Goal: Task Accomplishment & Management: Complete application form

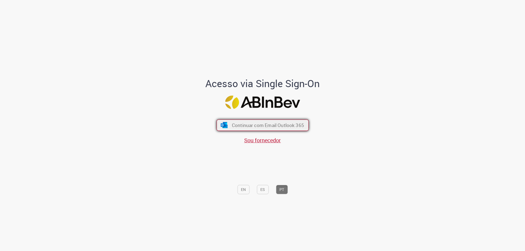
click at [228, 126] on button "Continuar com Email Outlook 365" at bounding box center [263, 125] width 92 height 11
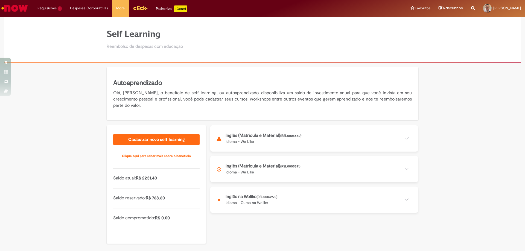
scroll to position [10, 0]
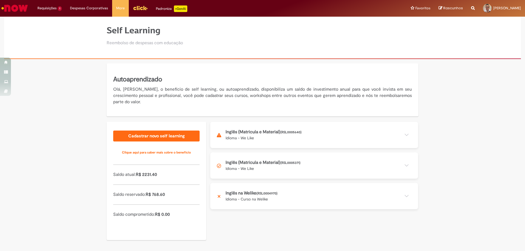
click at [404, 165] on button at bounding box center [314, 166] width 208 height 26
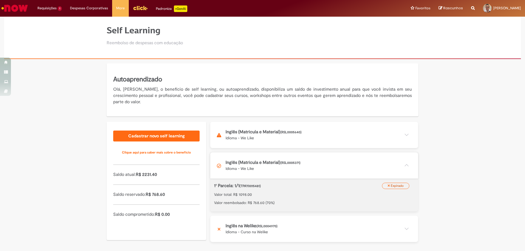
click at [407, 136] on button at bounding box center [314, 135] width 208 height 26
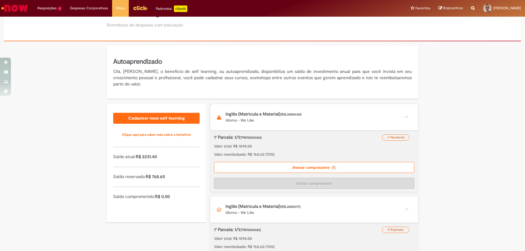
scroll to position [37, 0]
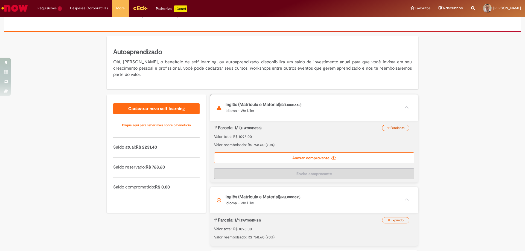
click at [271, 155] on label "Anexar comprovante" at bounding box center [314, 158] width 200 height 11
click at [271, 101] on input "Anexar comprovante" at bounding box center [247, 98] width 74 height 6
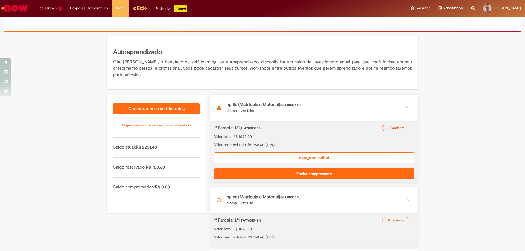
click at [307, 173] on button "Enviar comprovante" at bounding box center [314, 174] width 200 height 11
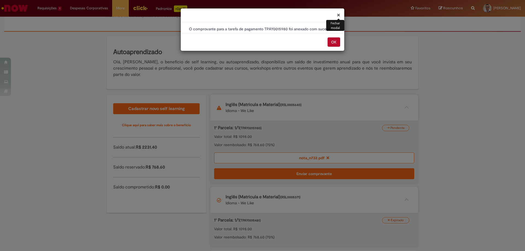
click at [339, 16] on button "×" at bounding box center [338, 15] width 3 height 6
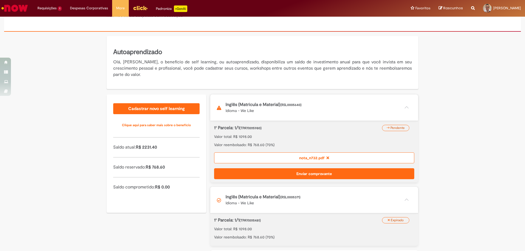
click at [345, 156] on div "nota_n732.pdf" at bounding box center [314, 158] width 200 height 11
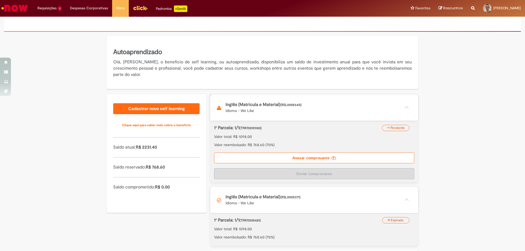
click at [323, 161] on label "Anexar comprovante" at bounding box center [314, 158] width 200 height 11
click at [285, 101] on input "Anexar comprovante" at bounding box center [247, 98] width 74 height 6
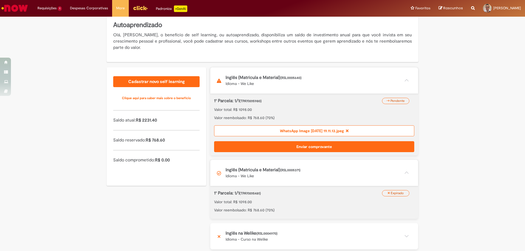
scroll to position [67, 0]
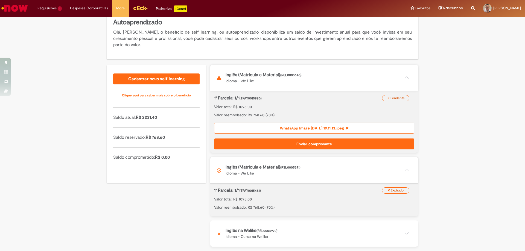
click at [404, 171] on button at bounding box center [314, 170] width 208 height 26
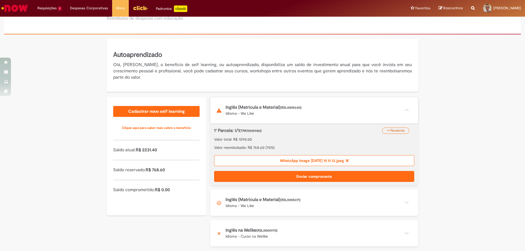
scroll to position [34, 0]
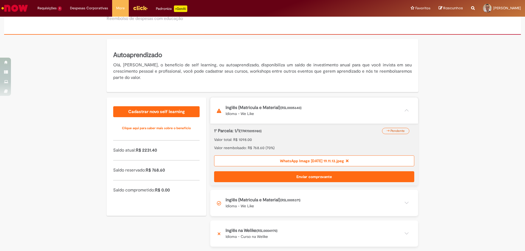
click at [404, 233] on button at bounding box center [314, 234] width 208 height 26
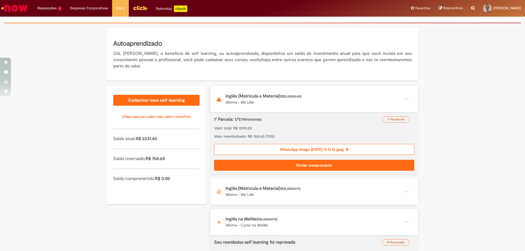
scroll to position [51, 0]
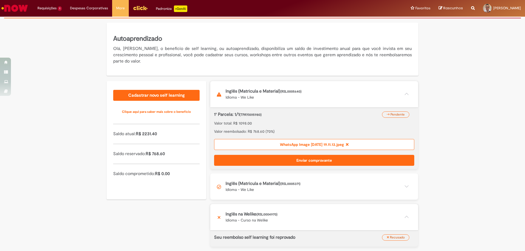
click at [404, 215] on button at bounding box center [314, 217] width 208 height 26
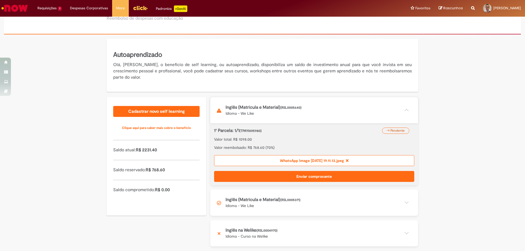
scroll to position [35, 0]
click at [297, 176] on button "Enviar comprovante" at bounding box center [314, 176] width 200 height 11
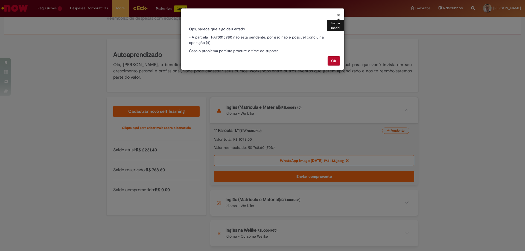
click at [256, 39] on p "- A parcela TPAY0015980 não esta pendente, por isso não é possível concluir a o…" at bounding box center [262, 39] width 147 height 11
click at [334, 59] on button "OK" at bounding box center [334, 60] width 13 height 9
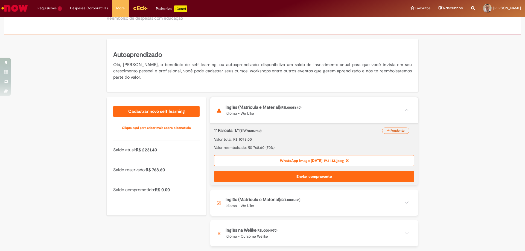
scroll to position [34, 0]
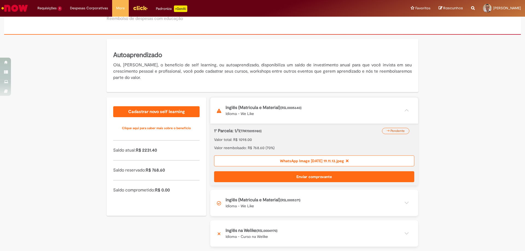
click at [303, 197] on button at bounding box center [314, 203] width 208 height 26
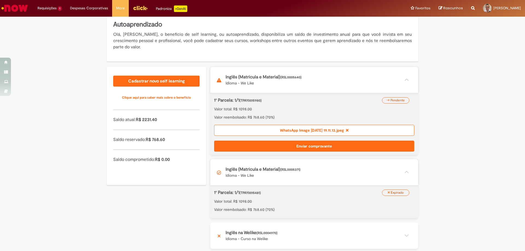
scroll to position [67, 0]
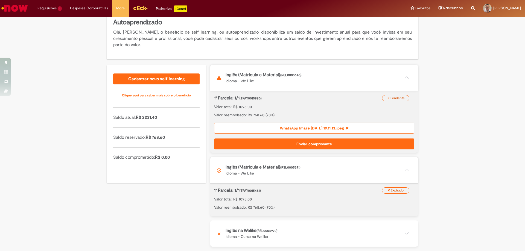
click at [404, 170] on button at bounding box center [314, 170] width 208 height 26
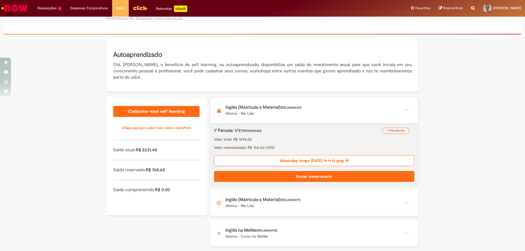
click at [294, 178] on button "Enviar comprovante" at bounding box center [314, 176] width 200 height 11
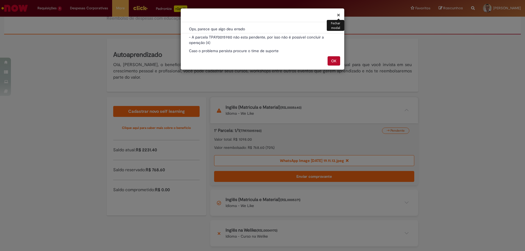
click at [336, 62] on button "OK" at bounding box center [334, 60] width 13 height 9
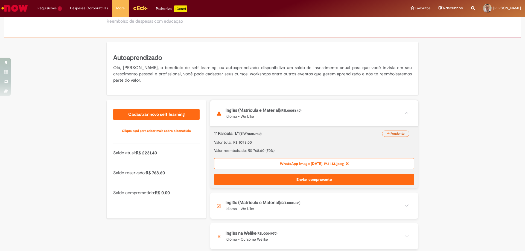
scroll to position [34, 0]
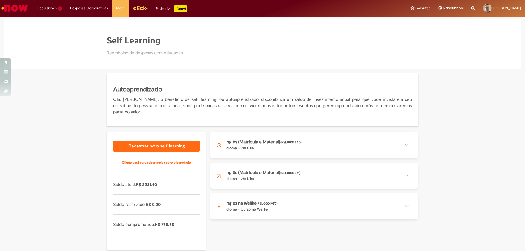
click at [291, 147] on button at bounding box center [314, 145] width 208 height 26
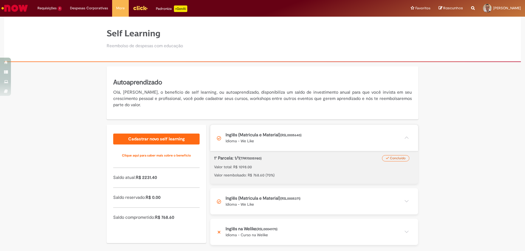
scroll to position [10, 0]
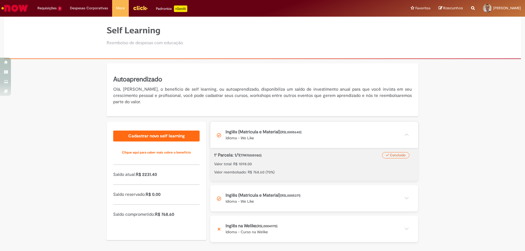
click at [386, 157] on icon at bounding box center [387, 155] width 3 height 3
click at [245, 163] on p "Valor total: R$ 1098.00" at bounding box center [314, 163] width 200 height 5
click at [393, 158] on span "Concluído" at bounding box center [398, 155] width 16 height 4
